Goal: Communication & Community: Answer question/provide support

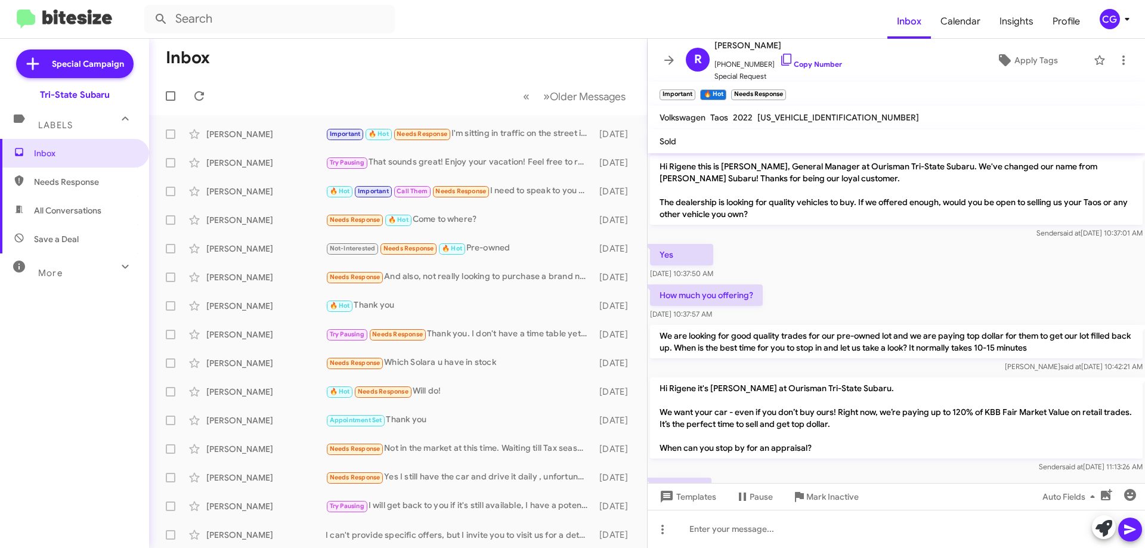
scroll to position [419, 0]
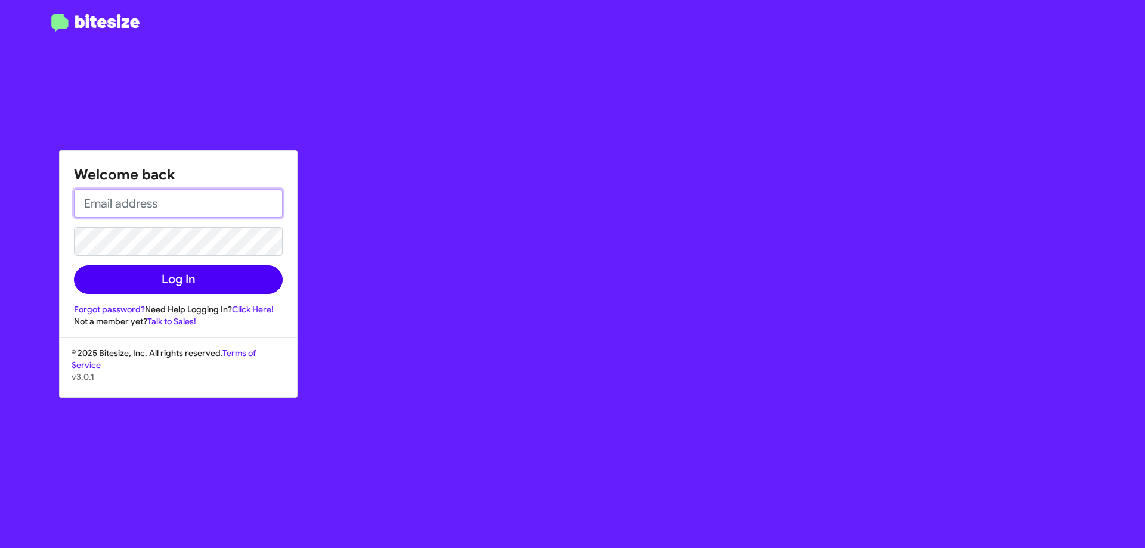
type input "cgurney@ourismancars.com"
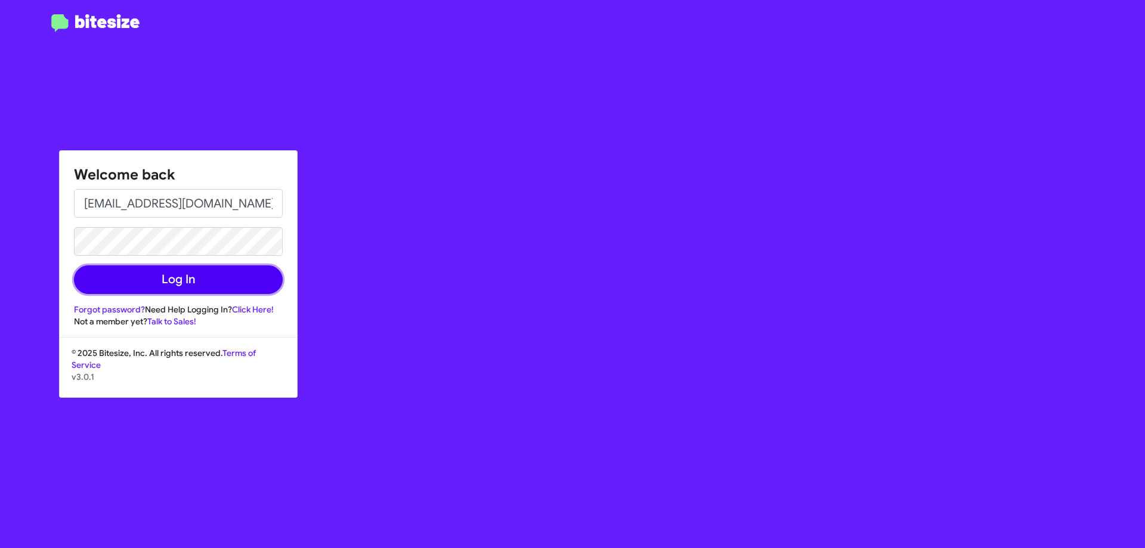
click at [230, 276] on button "Log In" at bounding box center [178, 279] width 209 height 29
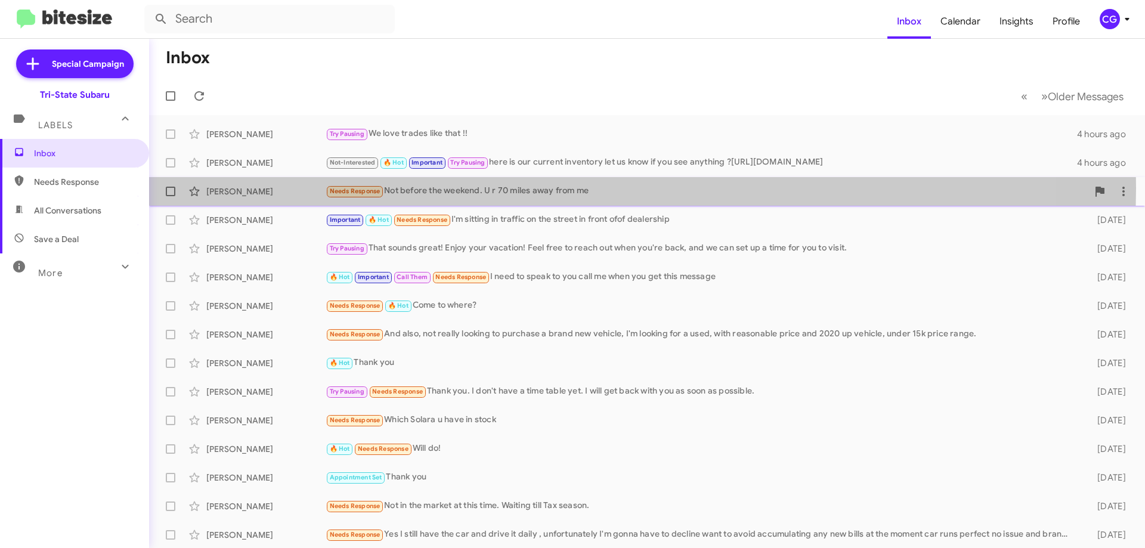
click at [565, 188] on div "Needs Response Not before the weekend. U r 70 miles away from me" at bounding box center [707, 191] width 762 height 14
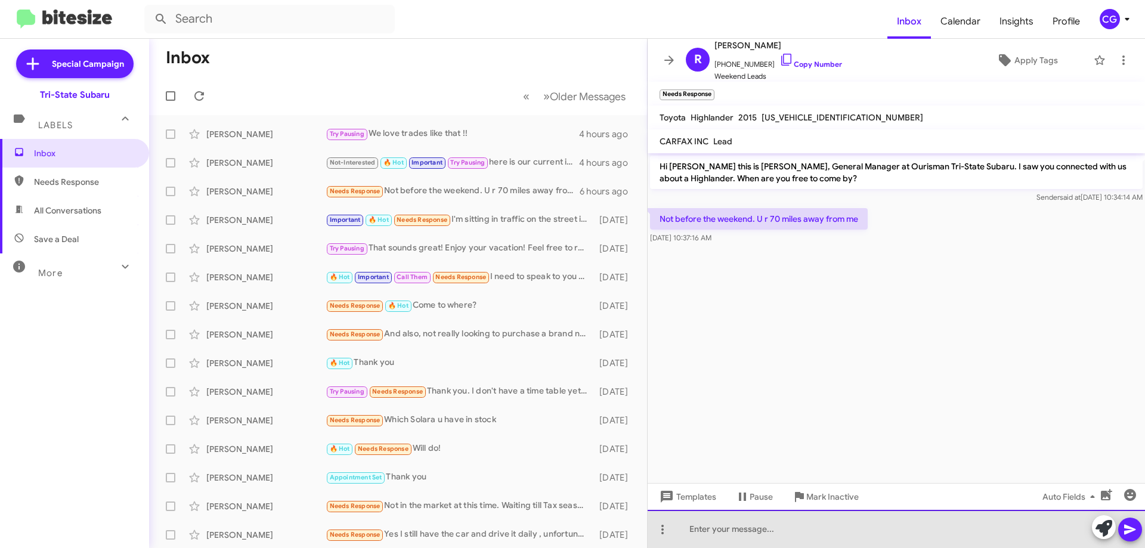
click at [735, 530] on div at bounding box center [896, 529] width 497 height 38
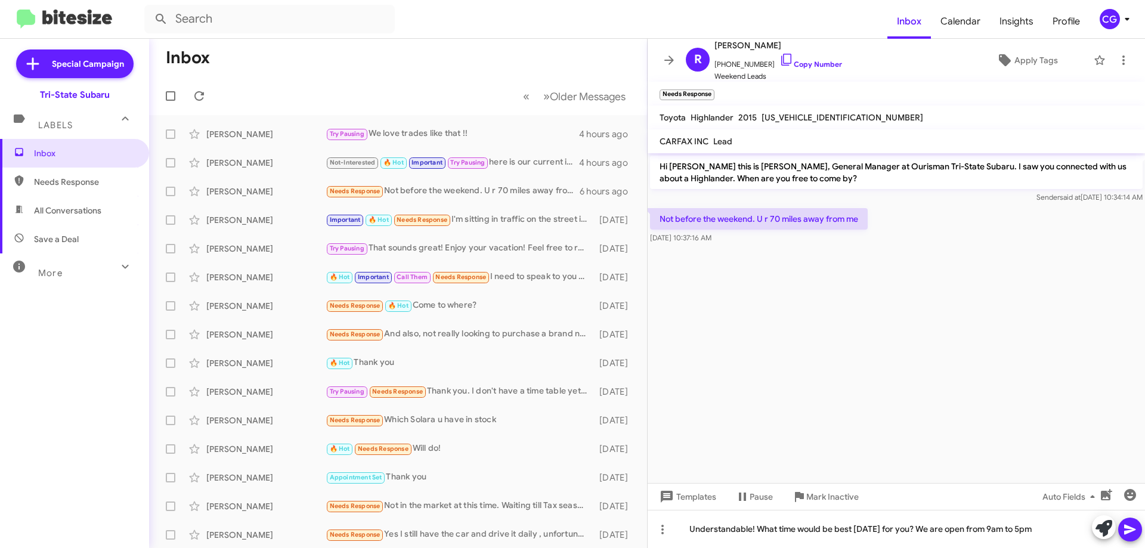
click at [1130, 535] on icon at bounding box center [1130, 530] width 14 height 14
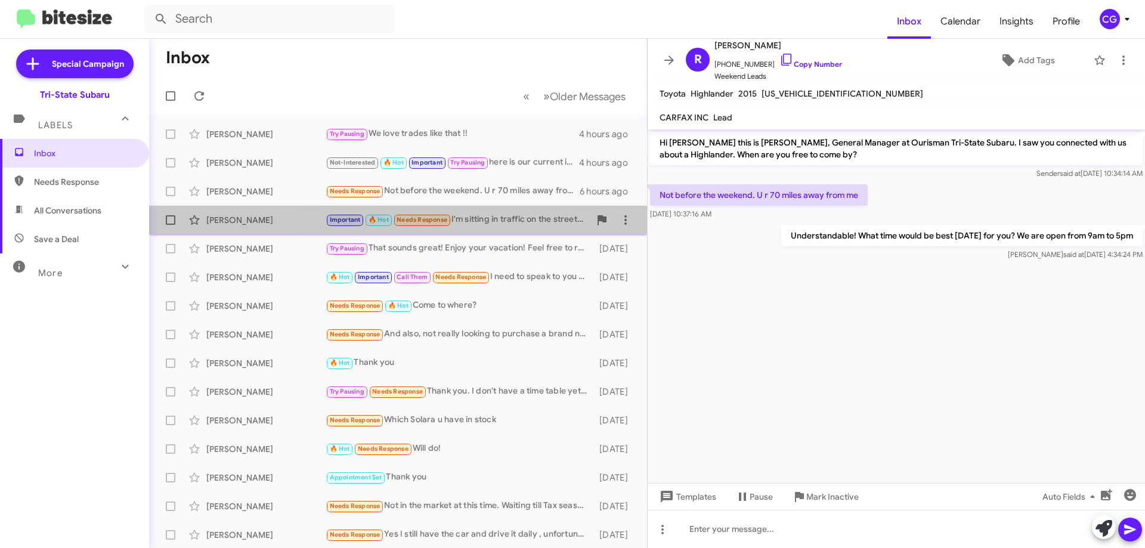
click at [468, 225] on div "Important 🔥 Hot Needs Response I'm sitting in traffic on the street in front of…" at bounding box center [458, 220] width 264 height 14
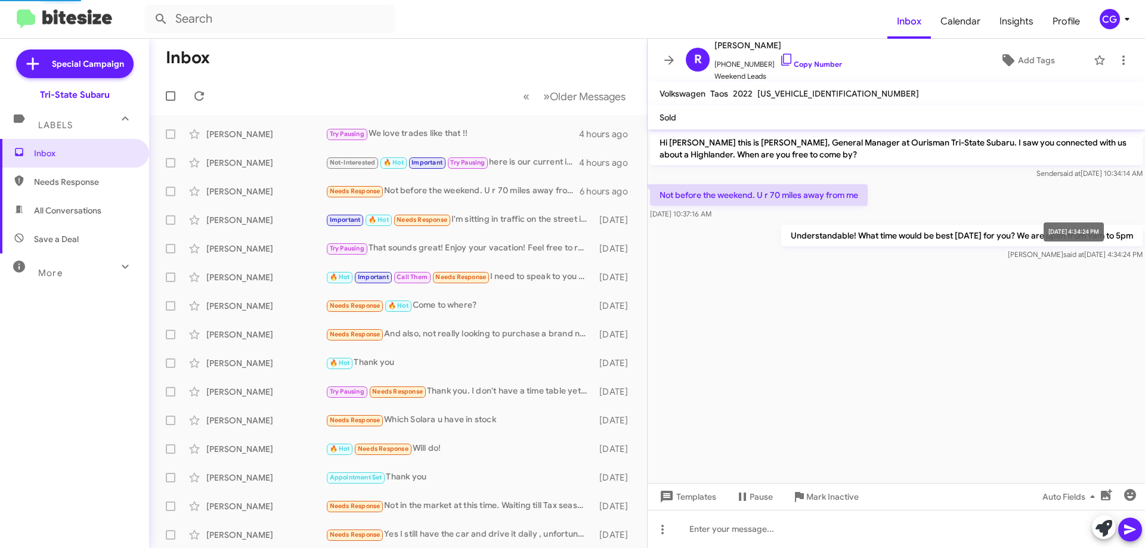
scroll to position [419, 0]
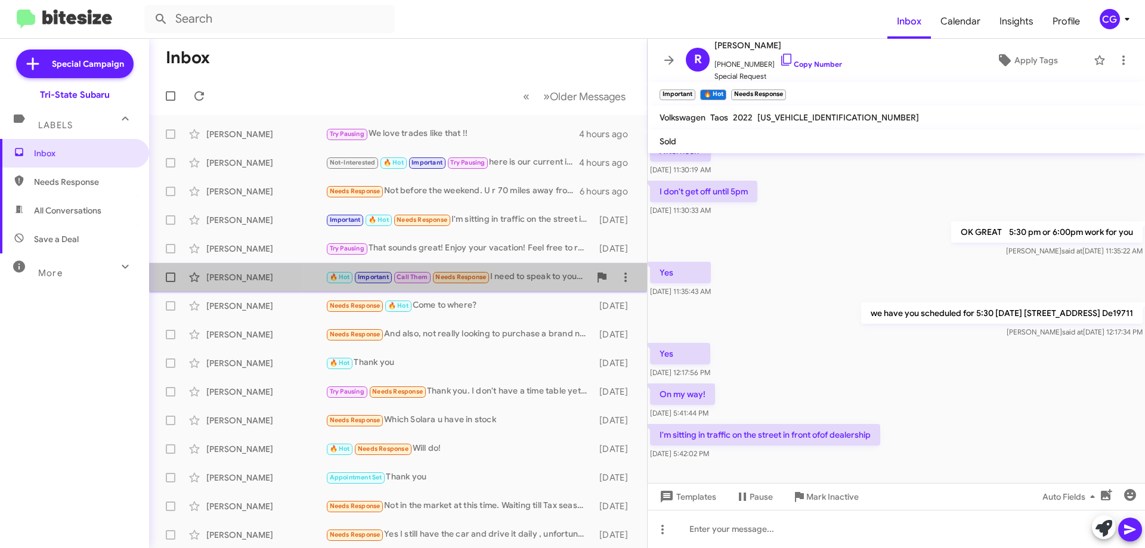
click at [528, 281] on div "🔥 Hot Important Call Them Needs Response I need to speak to you call me when yo…" at bounding box center [458, 277] width 264 height 14
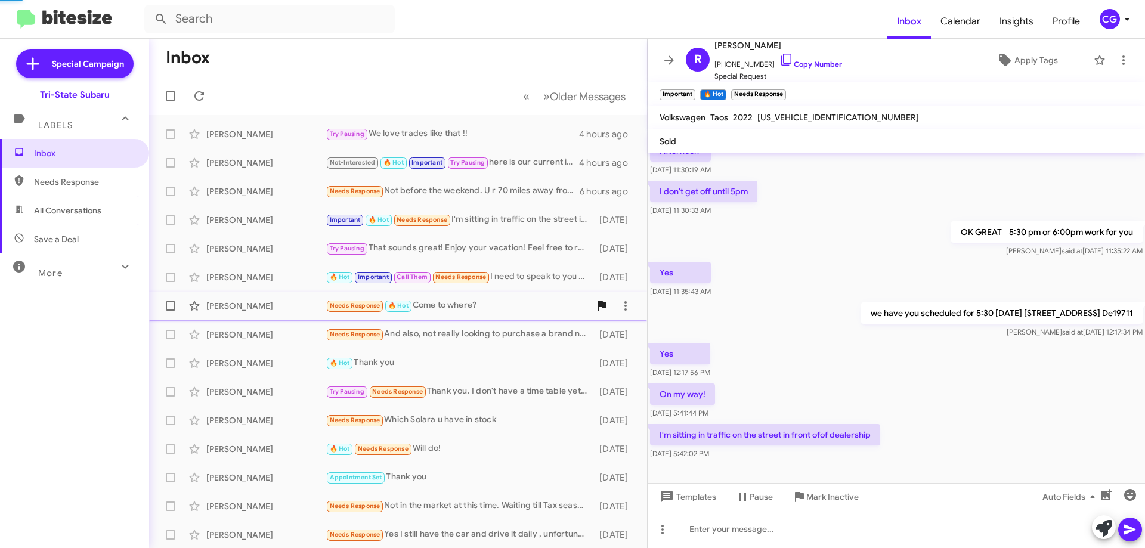
scroll to position [438, 0]
